Goal: Information Seeking & Learning: Learn about a topic

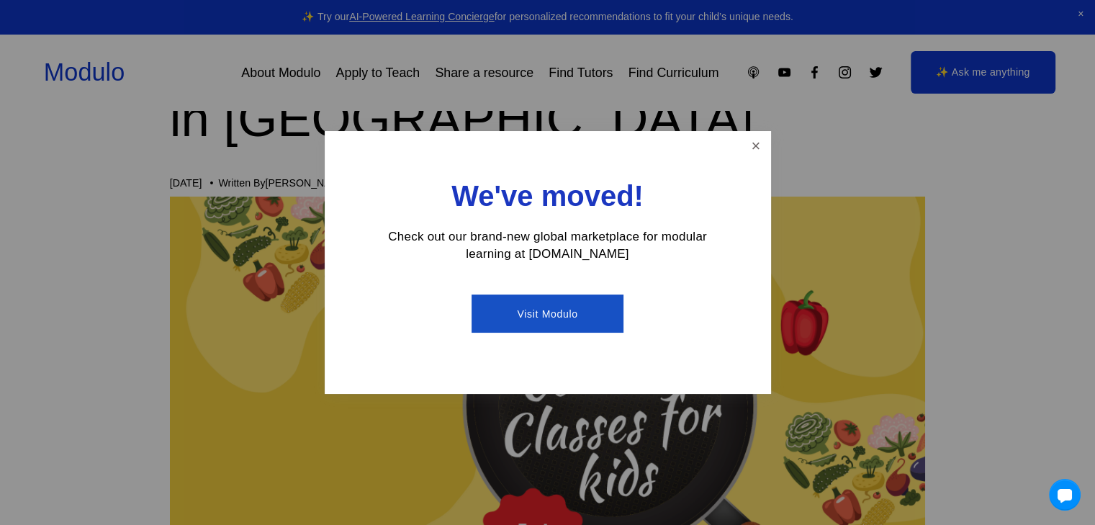
scroll to position [360, 0]
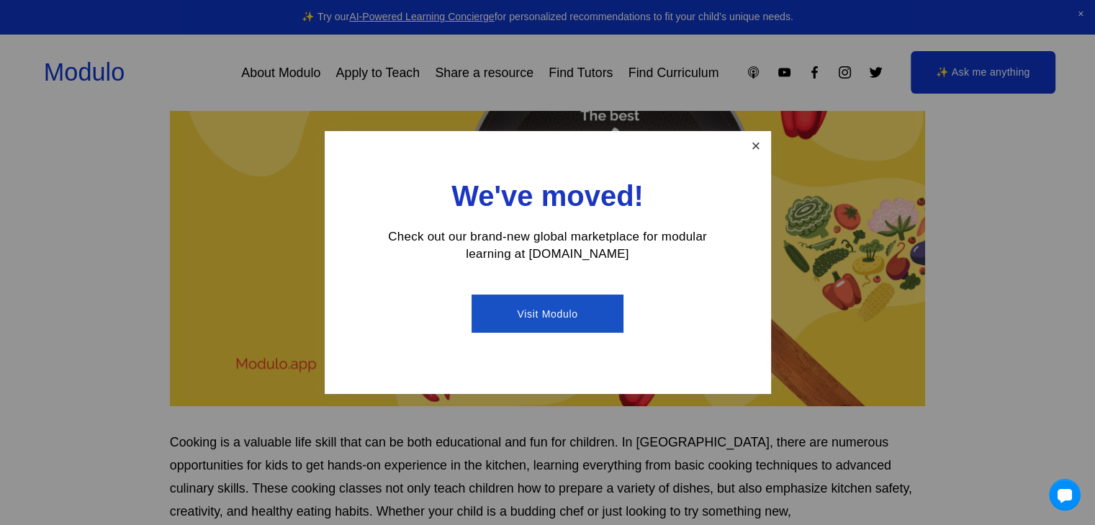
click at [747, 154] on link "Close" at bounding box center [755, 145] width 25 height 25
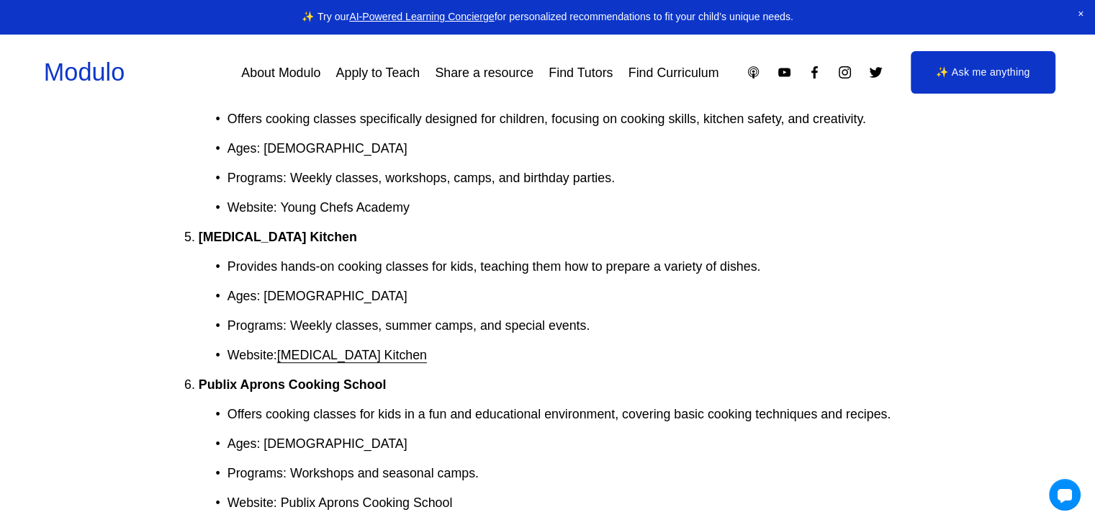
scroll to position [720, 0]
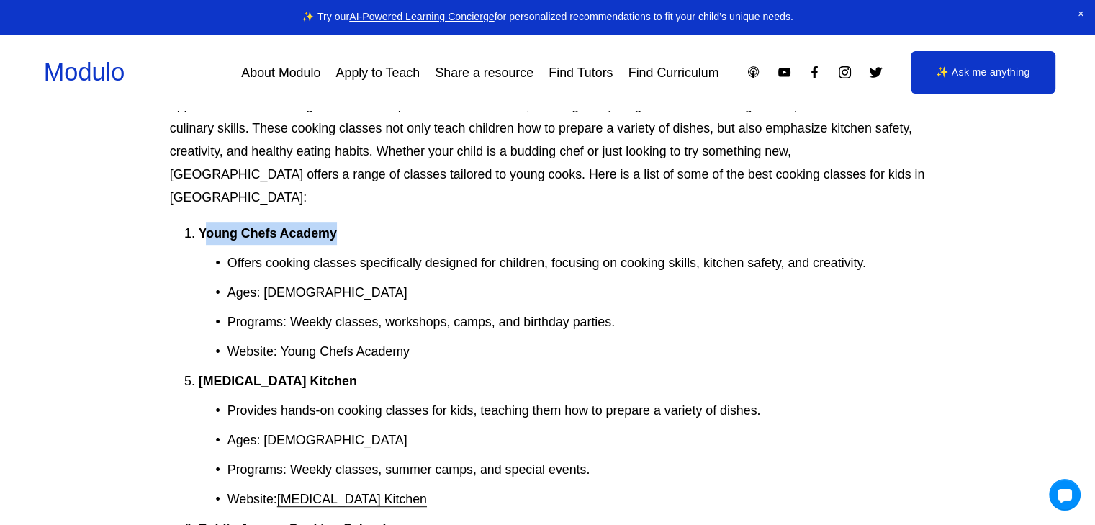
drag, startPoint x: 364, startPoint y: 212, endPoint x: 205, endPoint y: 217, distance: 159.2
click at [205, 222] on p "Young Chefs Academy" at bounding box center [562, 233] width 727 height 23
click at [335, 226] on strong "Young Chefs Academy" at bounding box center [268, 233] width 138 height 14
drag, startPoint x: 360, startPoint y: 214, endPoint x: 202, endPoint y: 220, distance: 158.6
click at [202, 222] on p "Young Chefs Academy" at bounding box center [562, 233] width 727 height 23
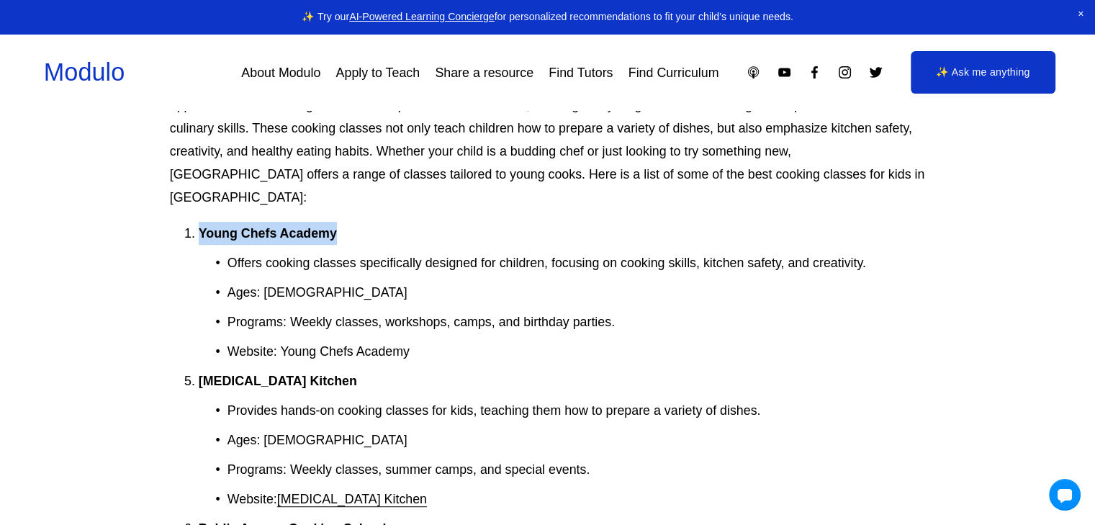
copy strong "Young Chefs Academy"
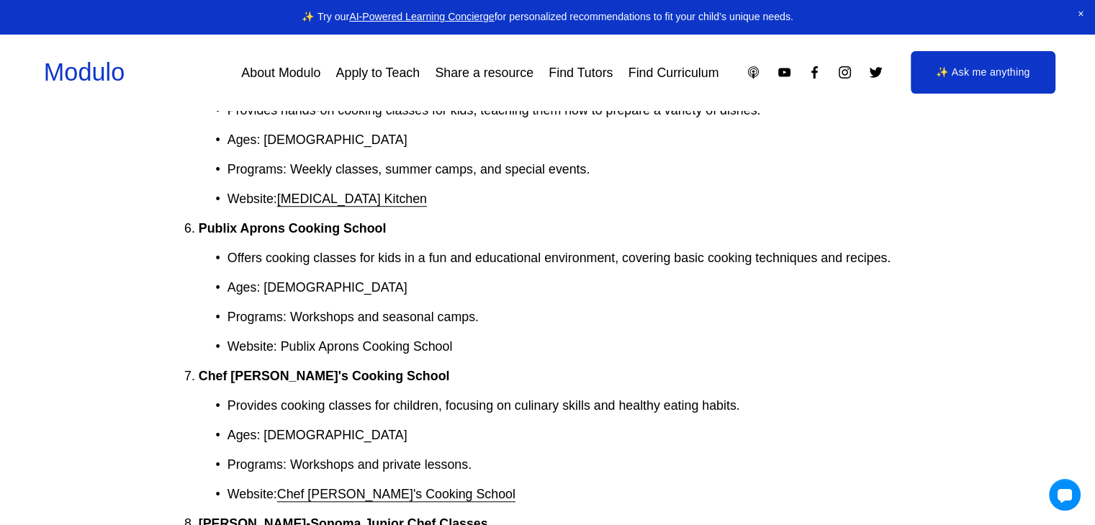
scroll to position [1152, 0]
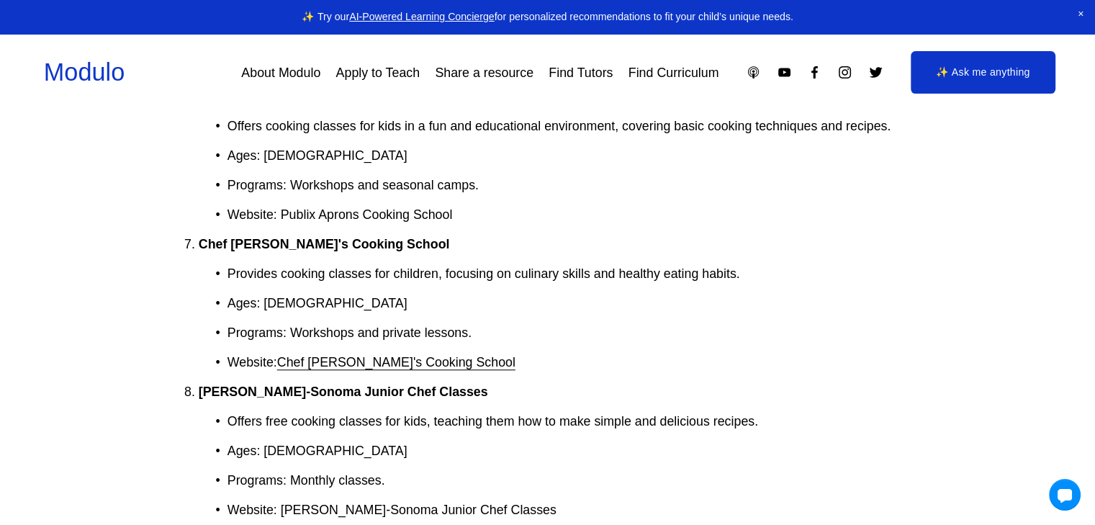
click at [387, 355] on link "Chef [PERSON_NAME]'s Cooking School" at bounding box center [396, 362] width 238 height 14
drag, startPoint x: 424, startPoint y: 216, endPoint x: 189, endPoint y: 231, distance: 236.0
click at [199, 233] on p "Chef [PERSON_NAME]'s Cooking School" at bounding box center [562, 244] width 727 height 23
copy strong "Chef [PERSON_NAME]'s Cooking School"
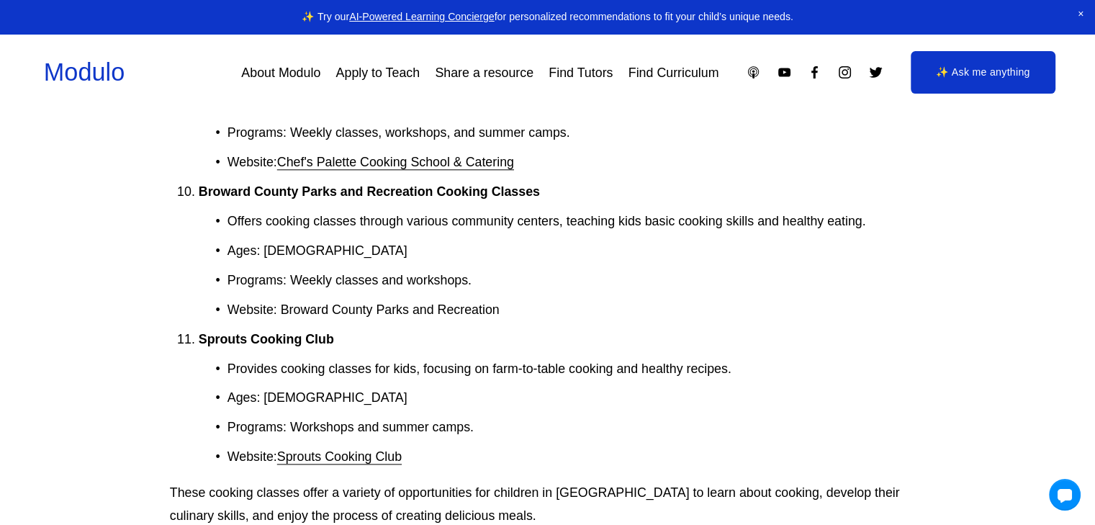
scroll to position [1728, 0]
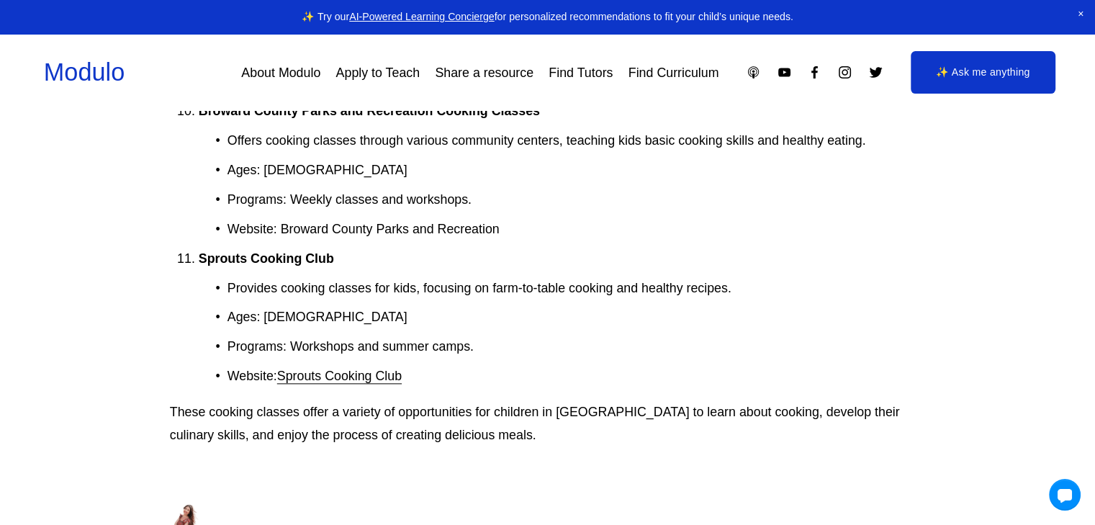
click at [380, 369] on link "Sprouts Cooking Club" at bounding box center [339, 376] width 125 height 14
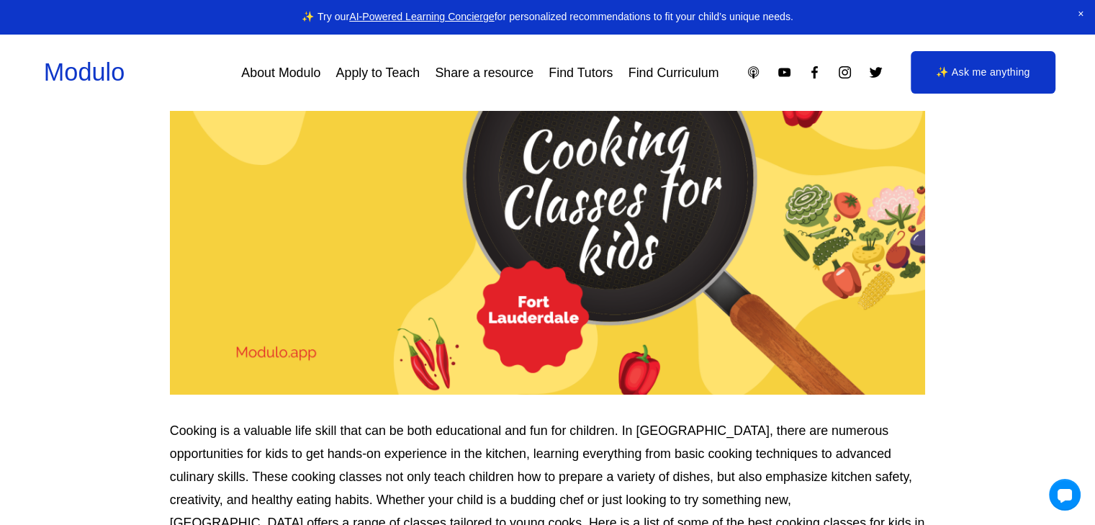
scroll to position [336, 0]
